Goal: Navigation & Orientation: Find specific page/section

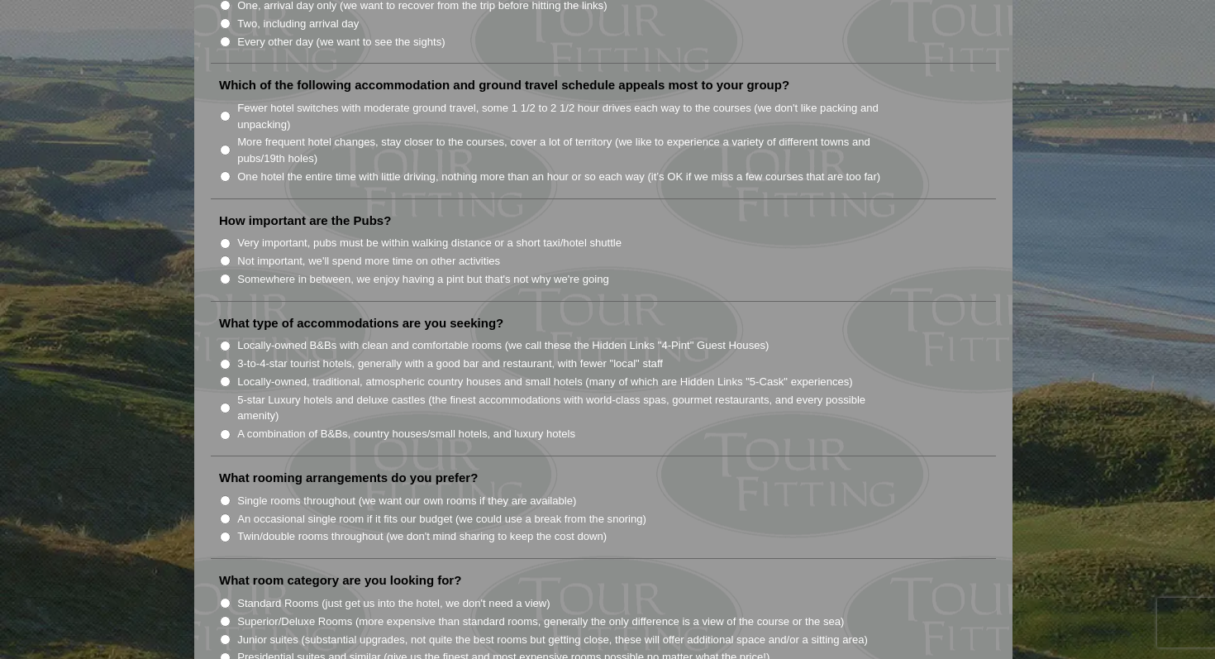
scroll to position [1124, 0]
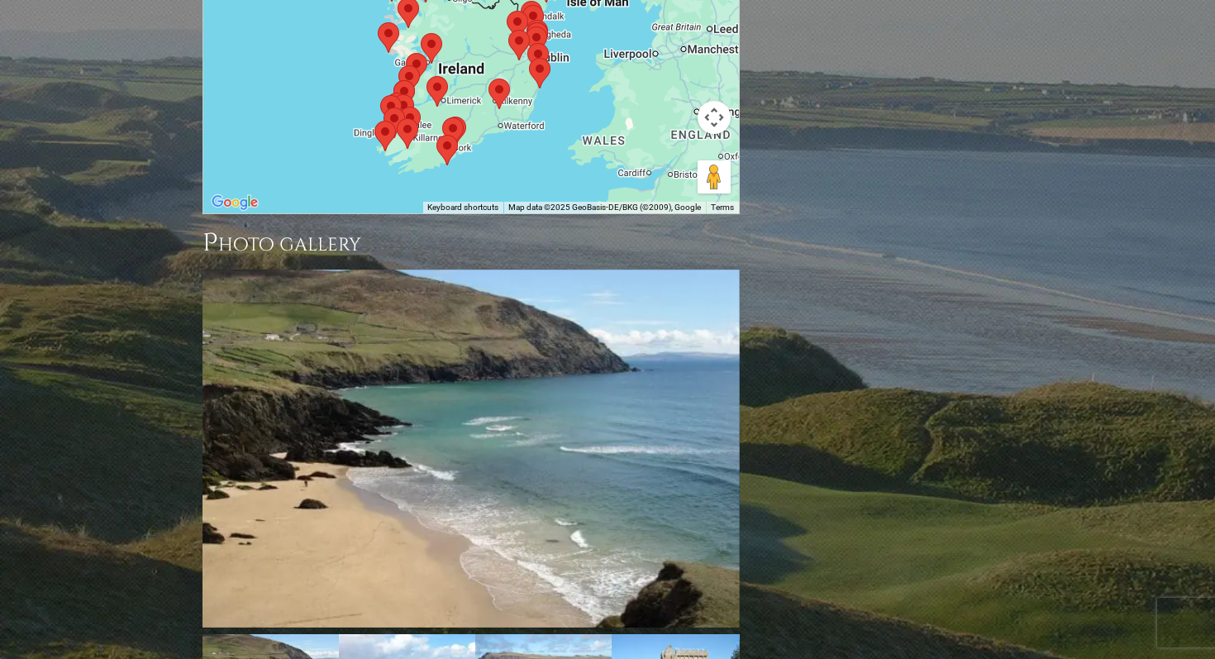
scroll to position [1653, 0]
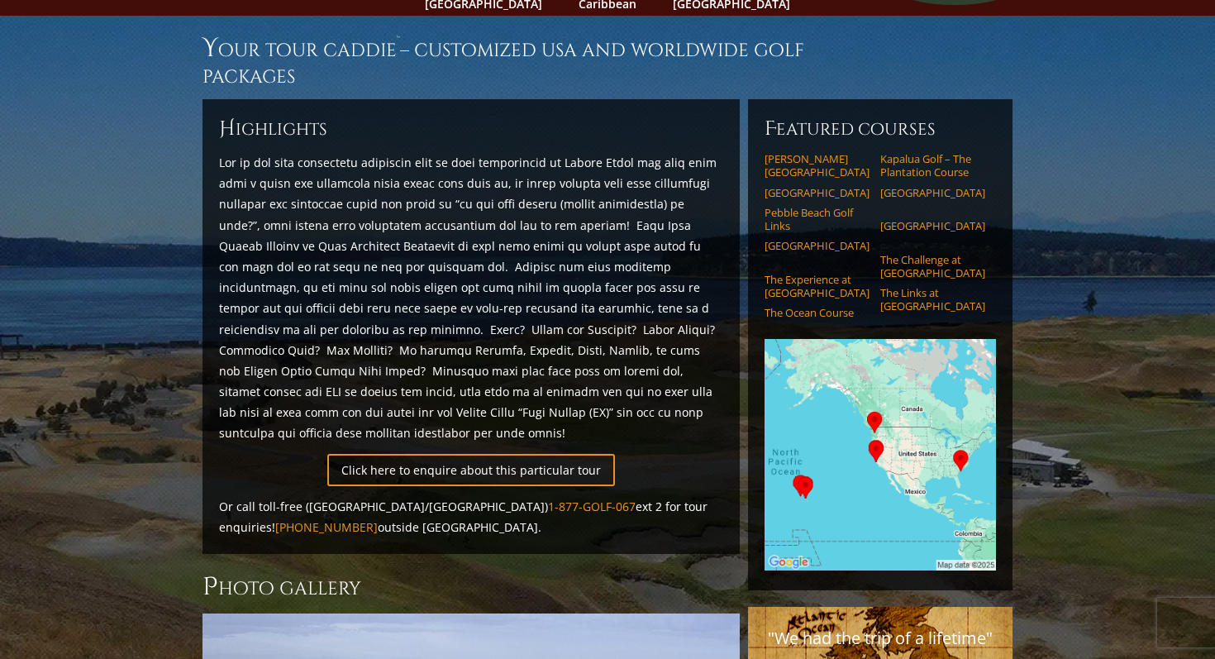
scroll to position [106, 0]
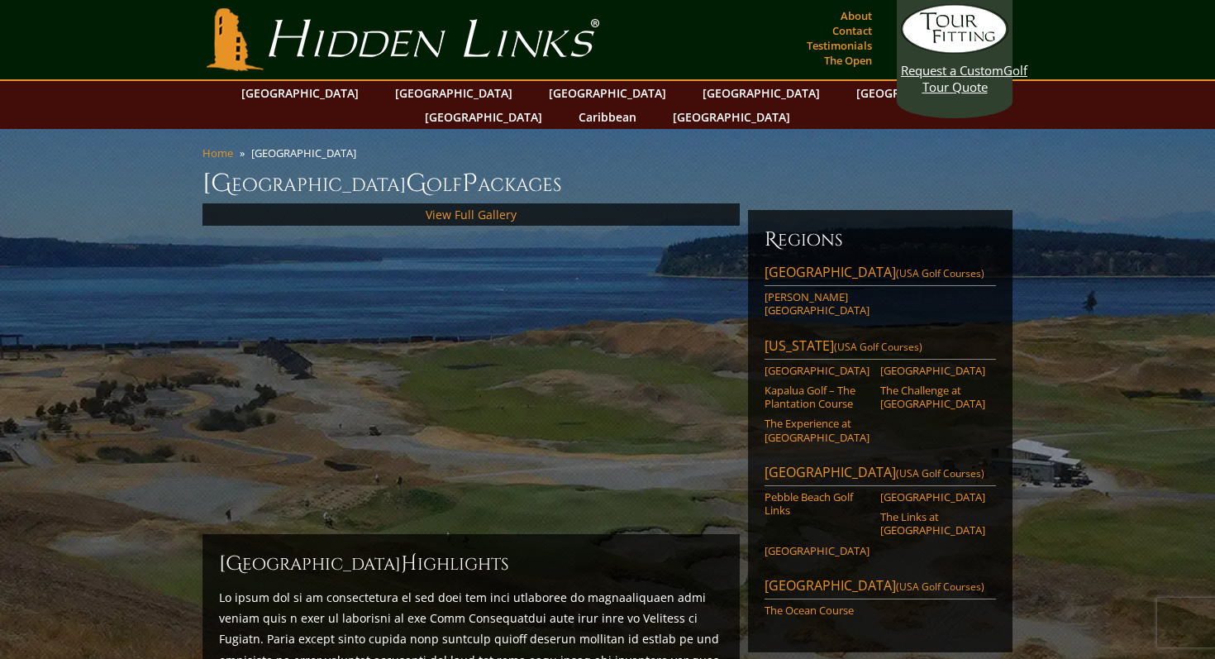
scroll to position [99, 0]
